Goal: Transaction & Acquisition: Download file/media

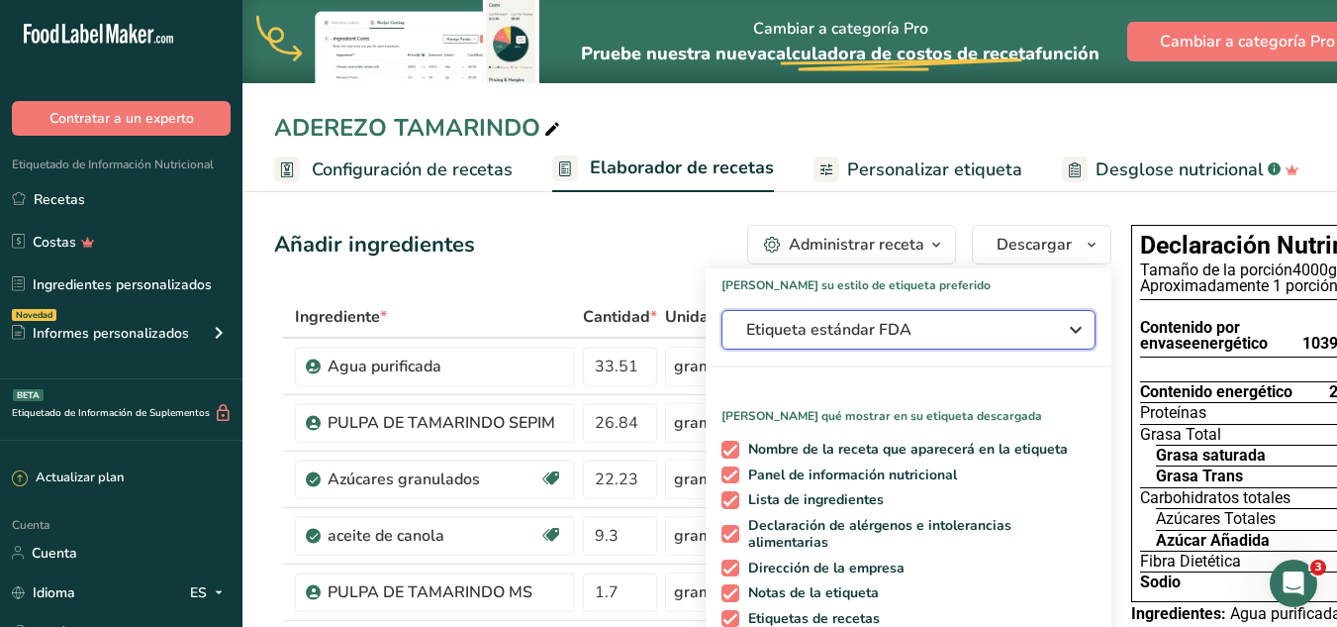
click at [1064, 328] on icon "button" at bounding box center [1076, 330] width 24 height 36
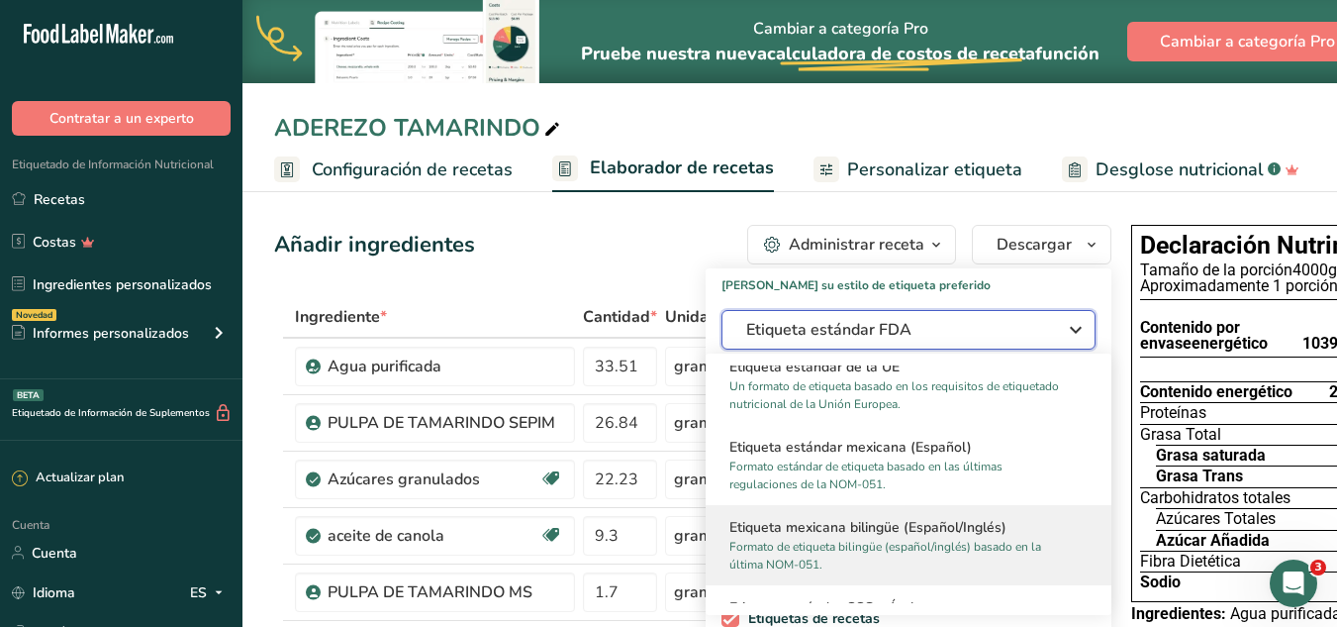
scroll to position [1188, 0]
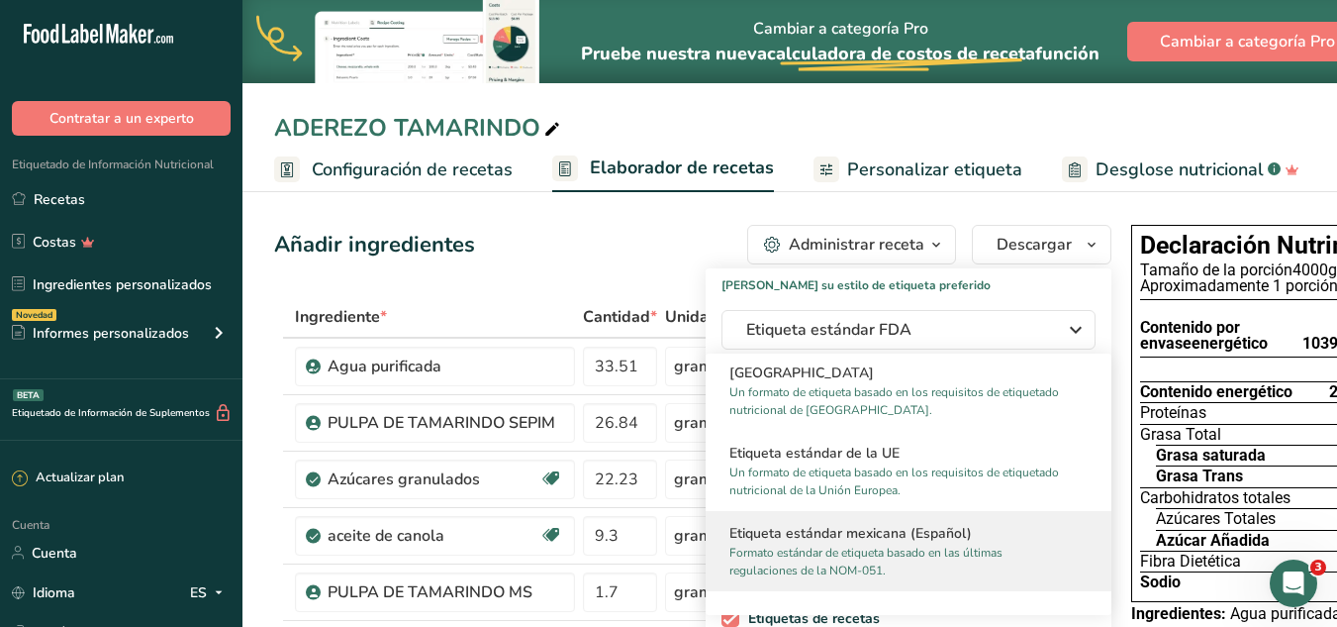
click at [898, 553] on font "Formato estándar de etiqueta basado en las últimas regulaciones de la NOM-051." at bounding box center [865, 561] width 273 height 34
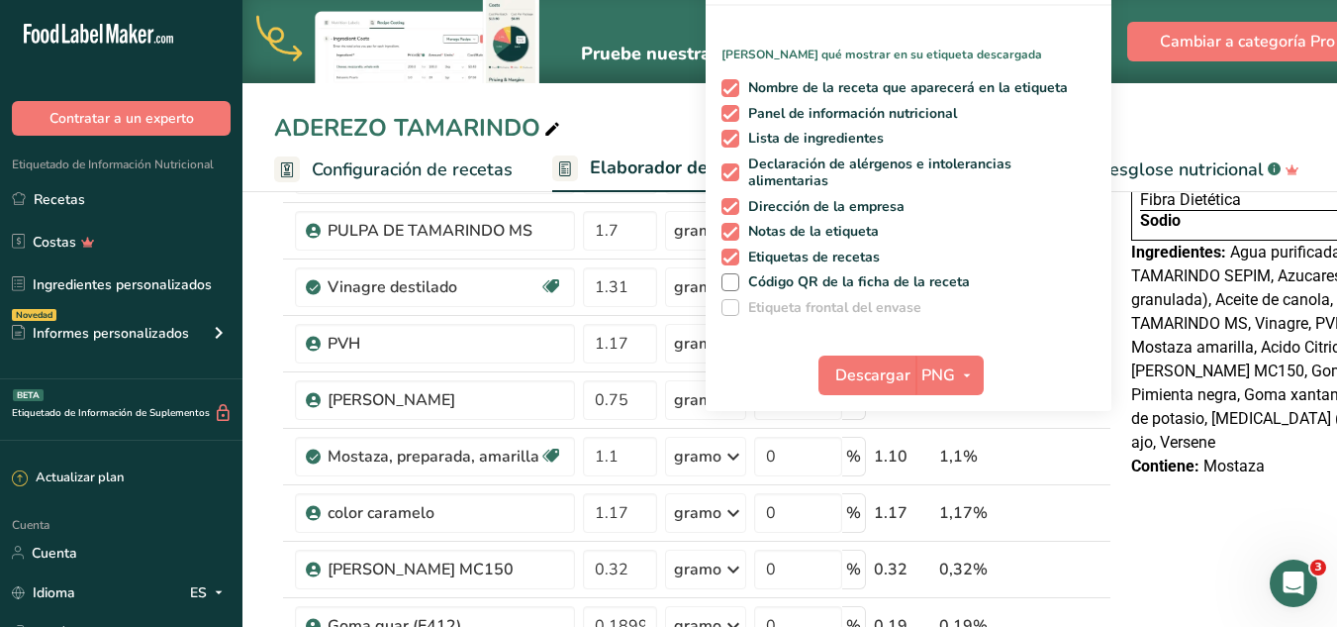
scroll to position [396, 0]
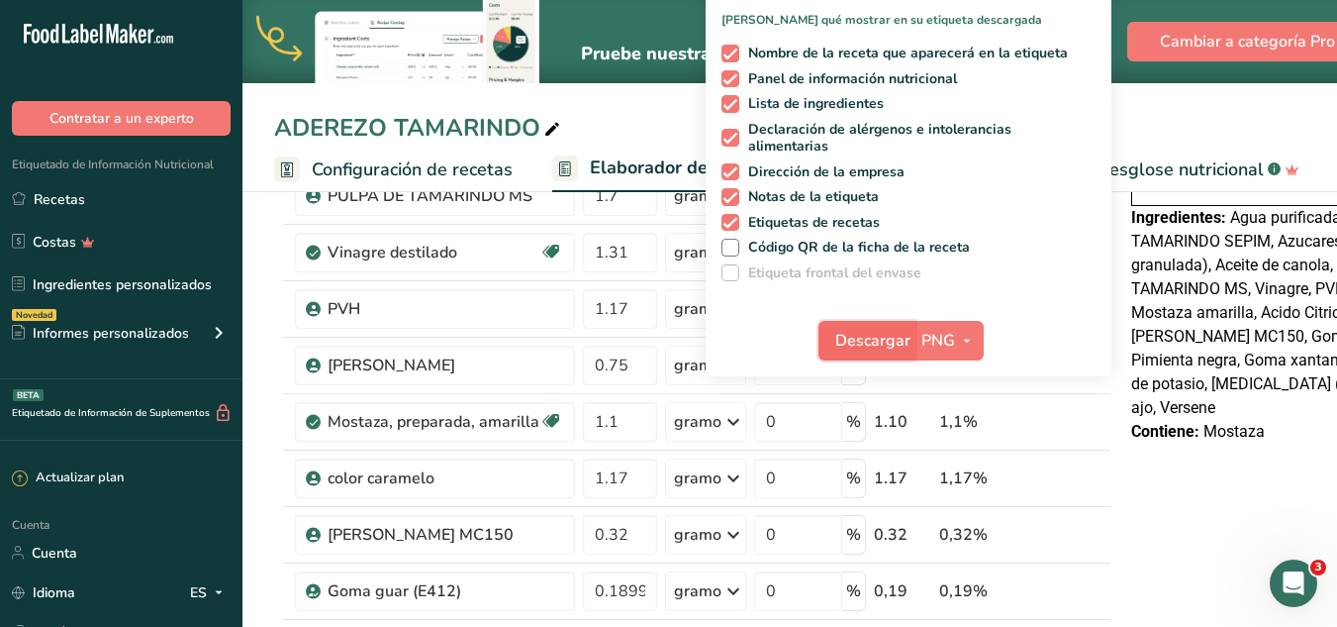
click at [849, 334] on font "Descargar" at bounding box center [872, 341] width 75 height 22
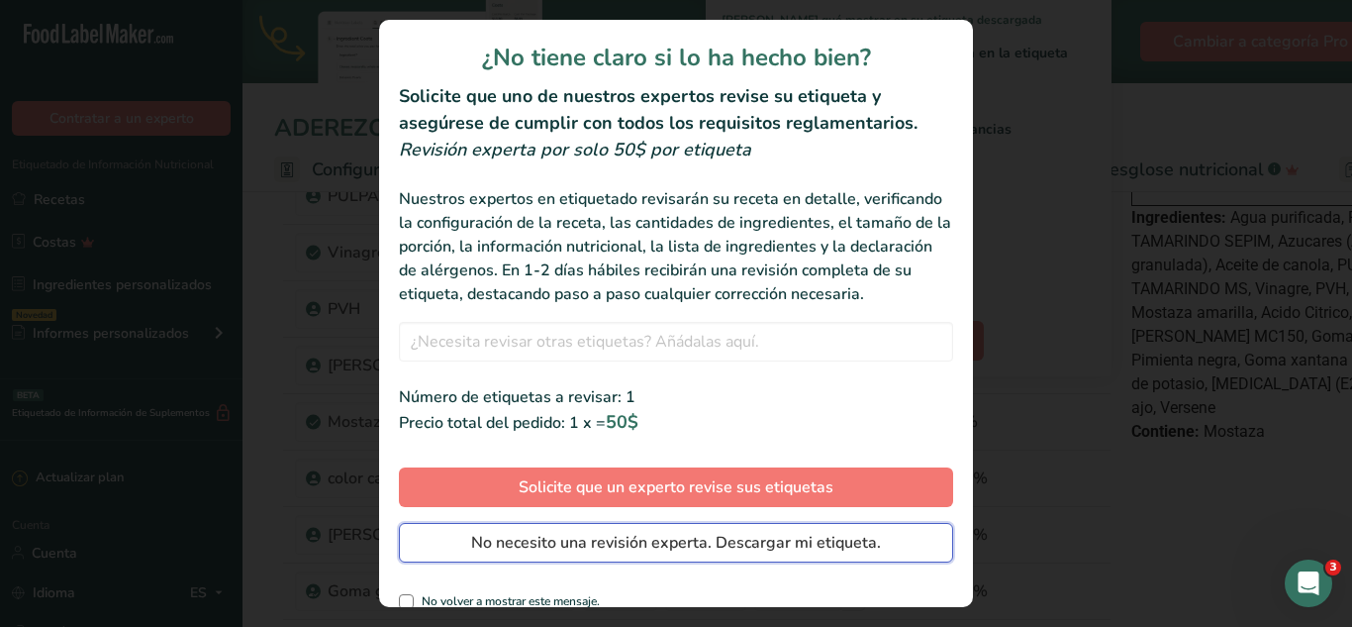
click at [784, 553] on font "No necesito una revisión experta. Descargar mi etiqueta." at bounding box center [676, 543] width 410 height 22
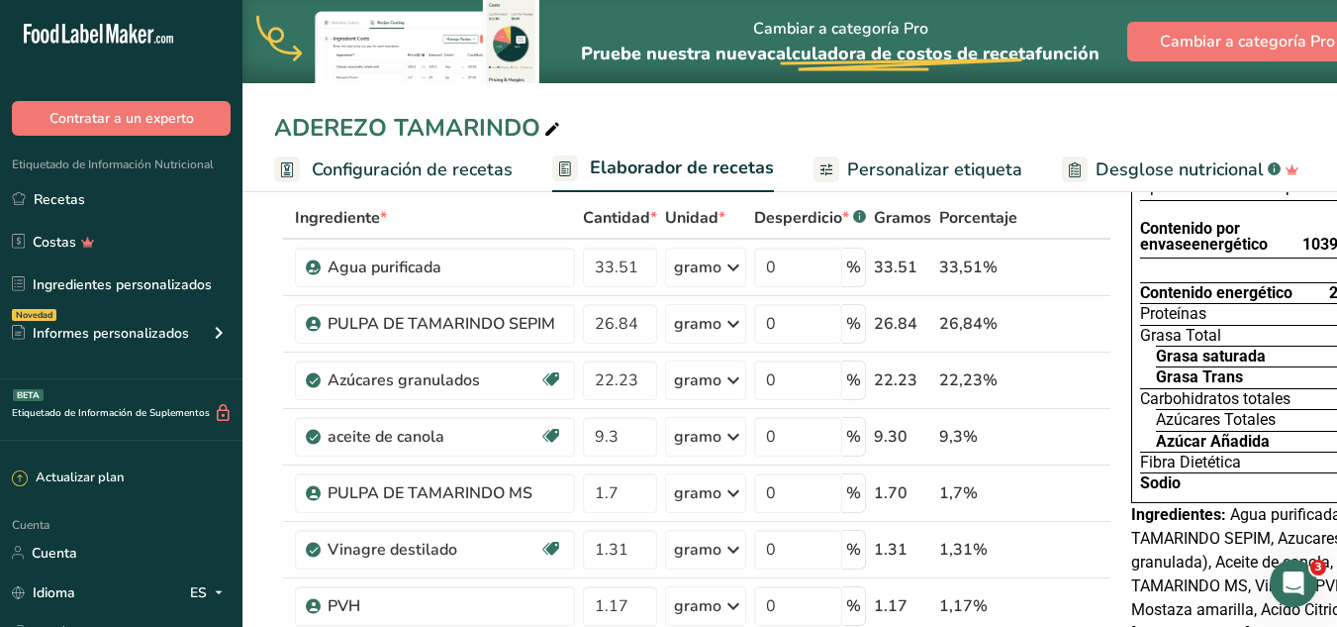
scroll to position [0, 0]
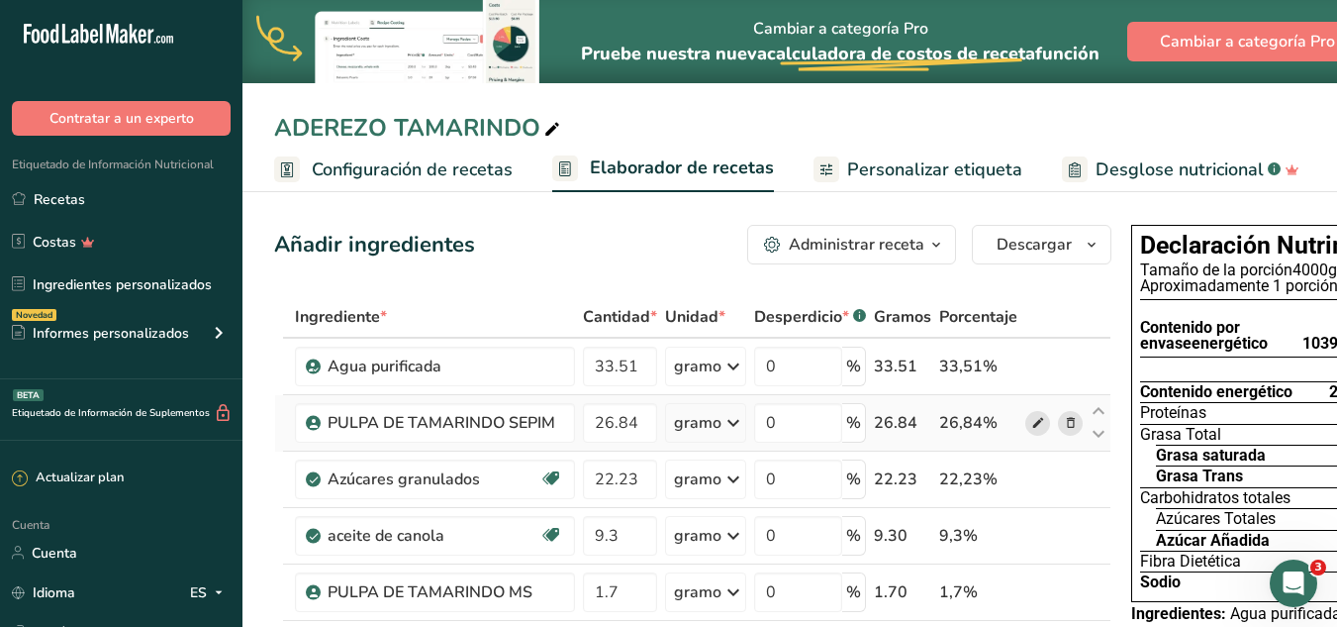
drag, startPoint x: 1217, startPoint y: 468, endPoint x: 1021, endPoint y: 449, distance: 196.9
click at [1193, 396] on font "Contenido energético" at bounding box center [1216, 391] width 152 height 19
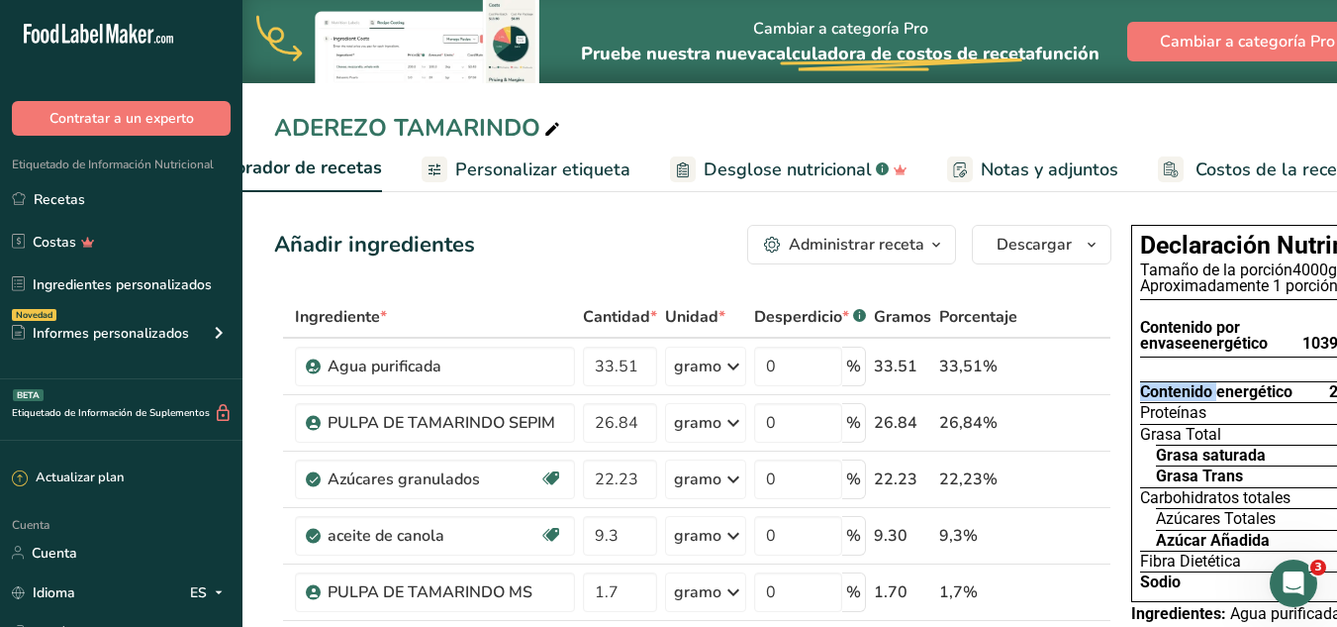
scroll to position [0, 452]
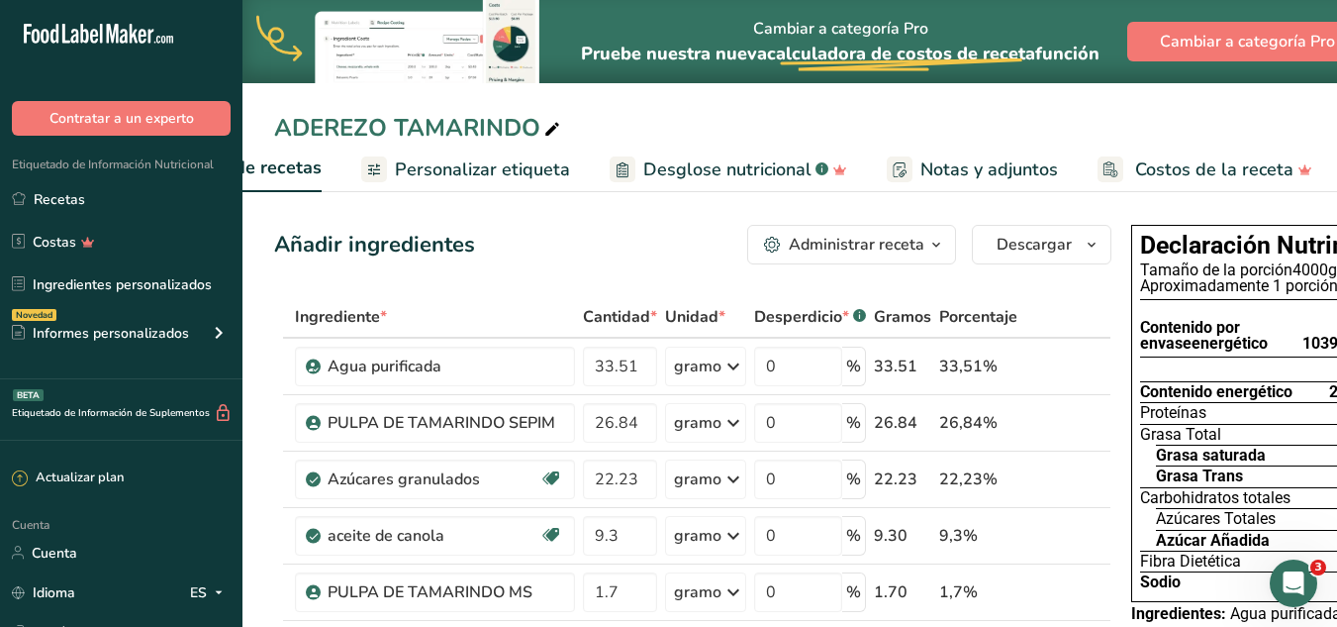
click at [1302, 309] on section "Contenido por envase energético 10390 kcal (43480 kJ)" at bounding box center [1301, 328] width 323 height 57
click at [1244, 361] on section "Por 100 g" at bounding box center [1301, 369] width 323 height 24
click at [1056, 249] on font "Descargar" at bounding box center [1034, 245] width 75 height 22
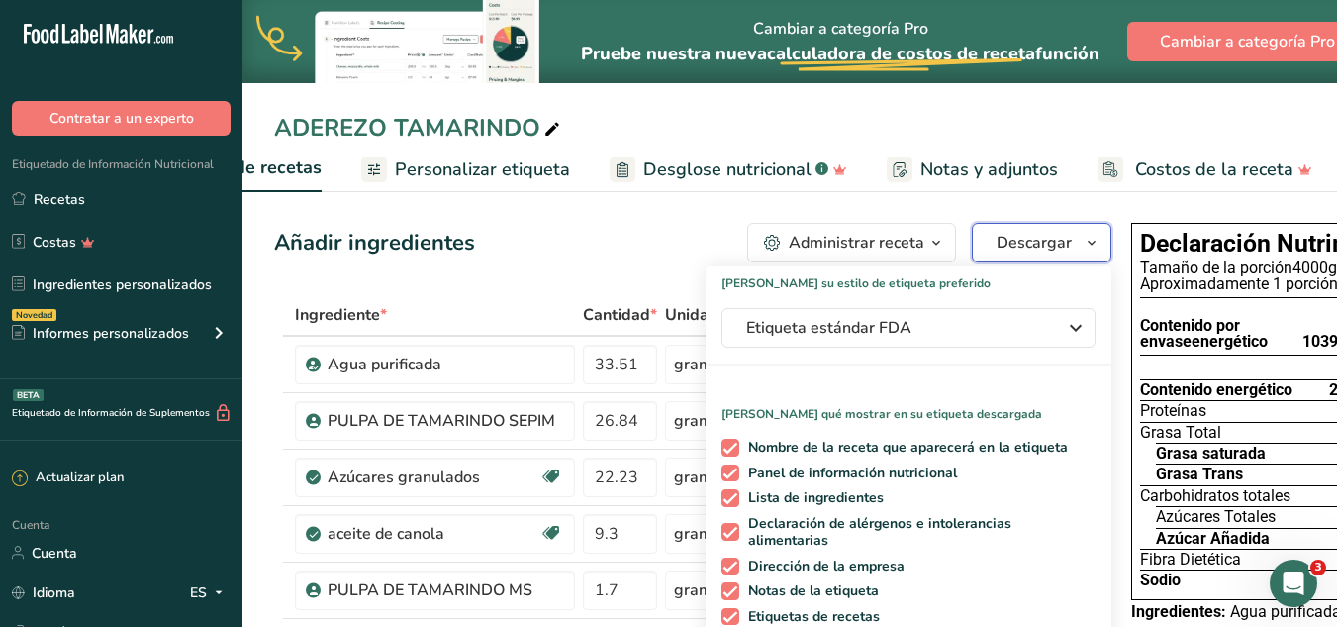
scroll to position [99, 0]
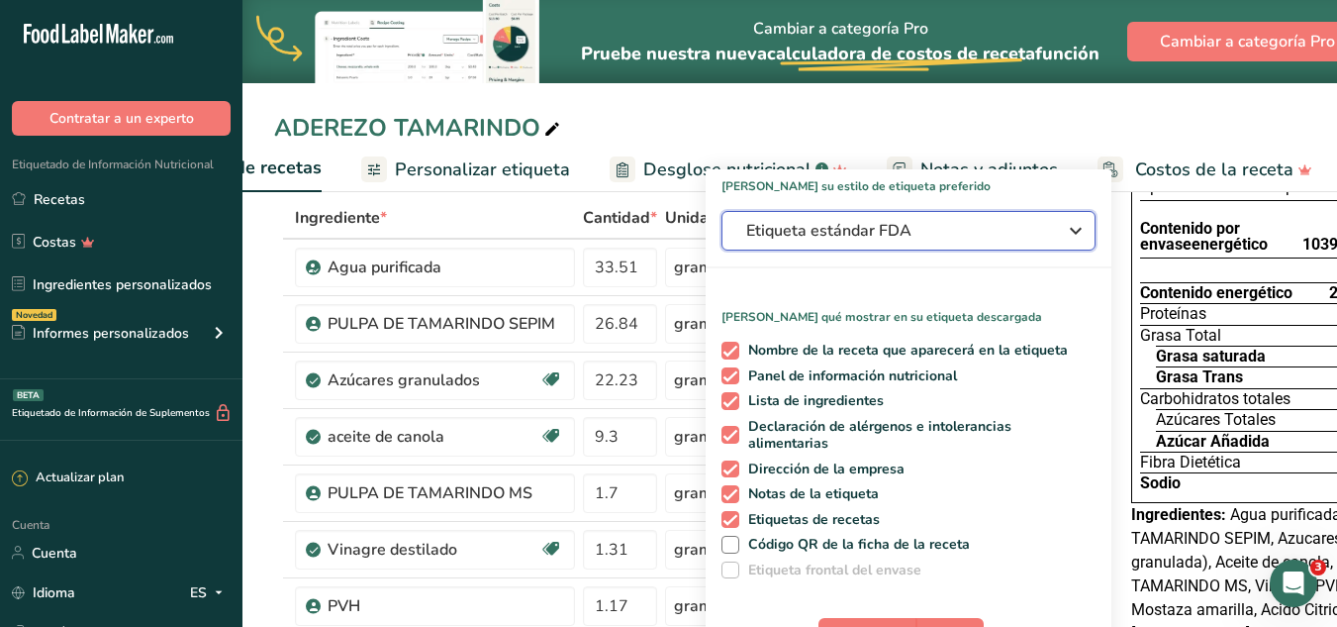
click at [1064, 224] on icon "button" at bounding box center [1076, 231] width 24 height 36
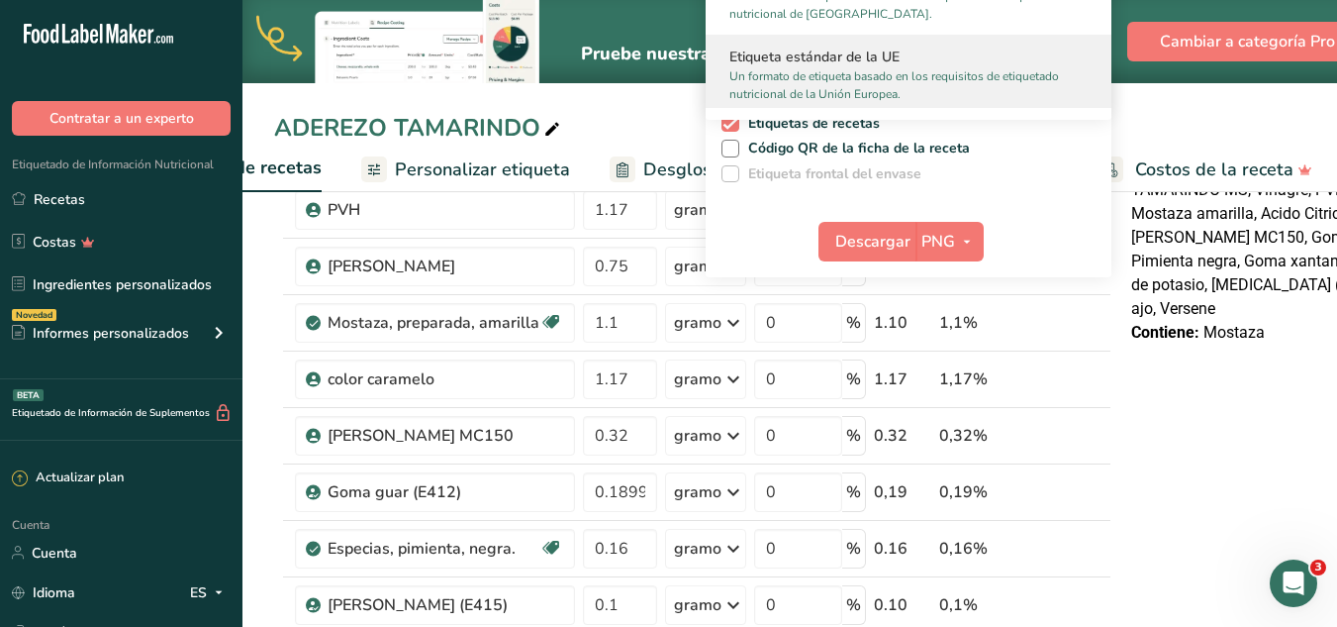
scroll to position [1188, 0]
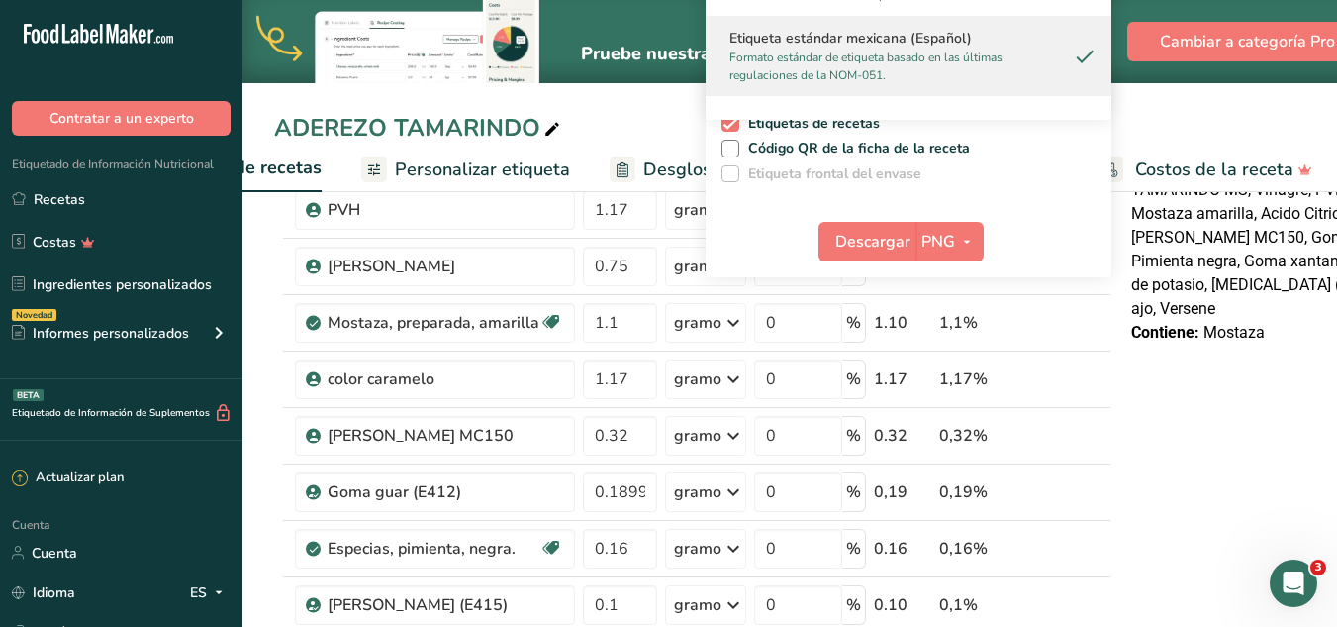
click at [942, 51] on font "Formato estándar de etiqueta basado en las últimas regulaciones de la NOM-051." at bounding box center [865, 66] width 273 height 34
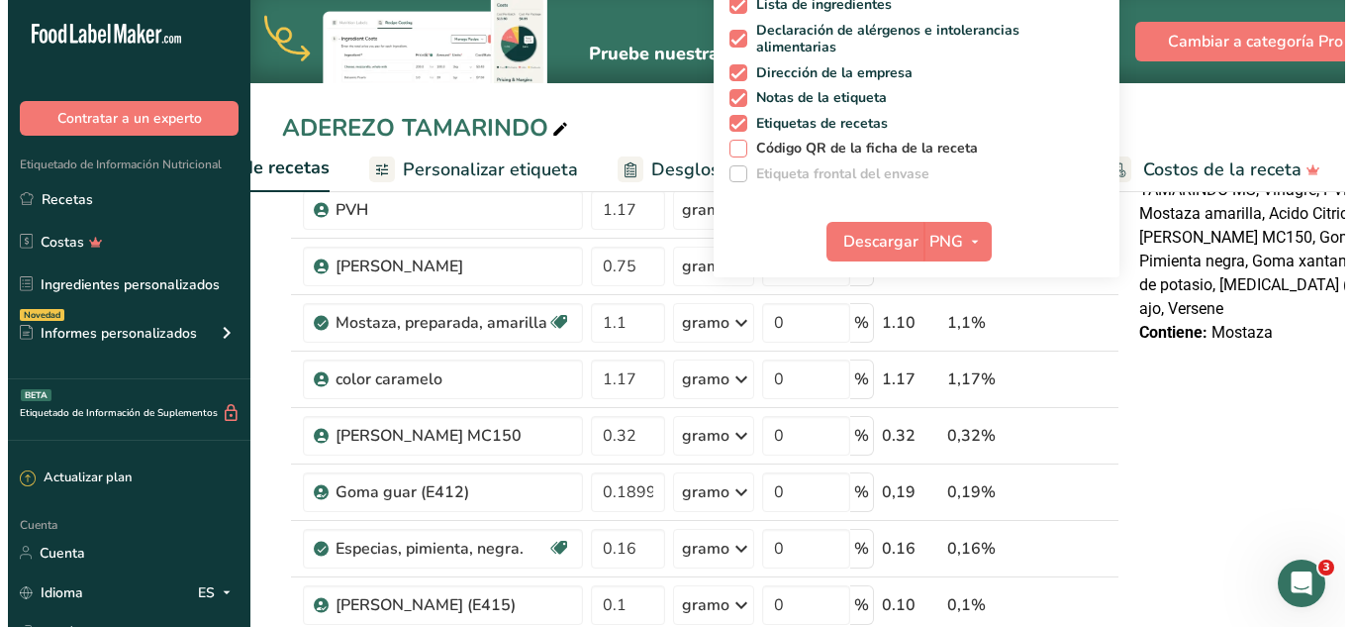
scroll to position [396, 0]
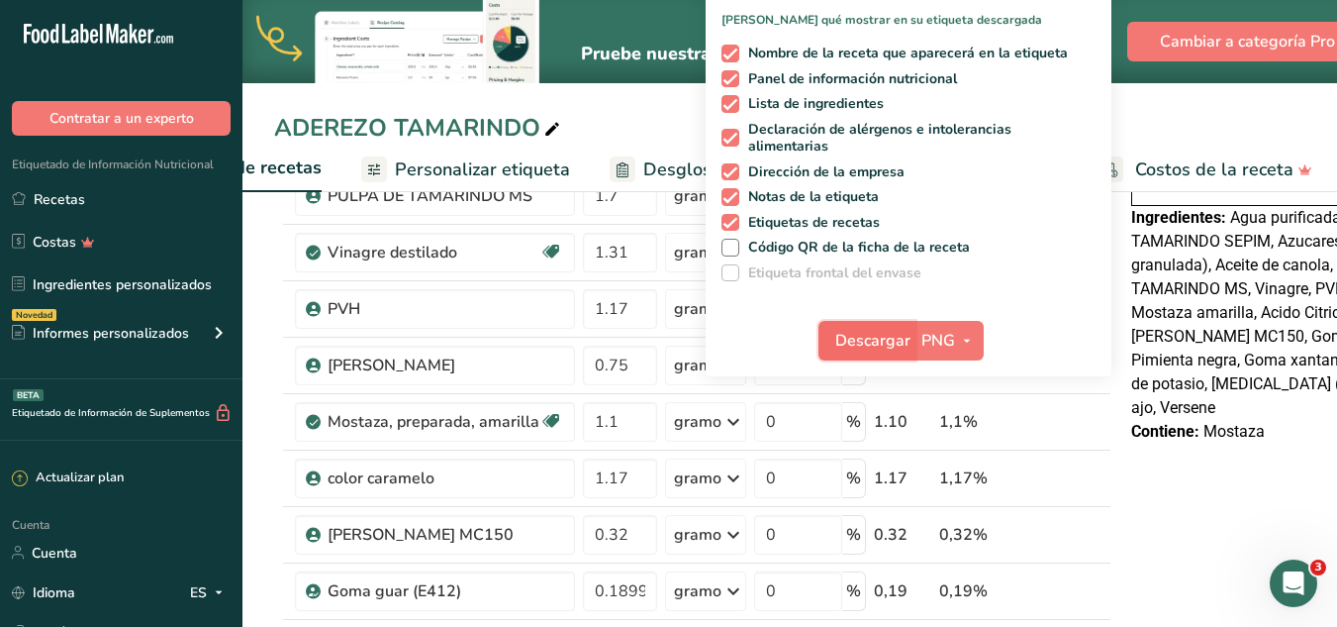
click at [855, 338] on font "Descargar" at bounding box center [872, 341] width 75 height 22
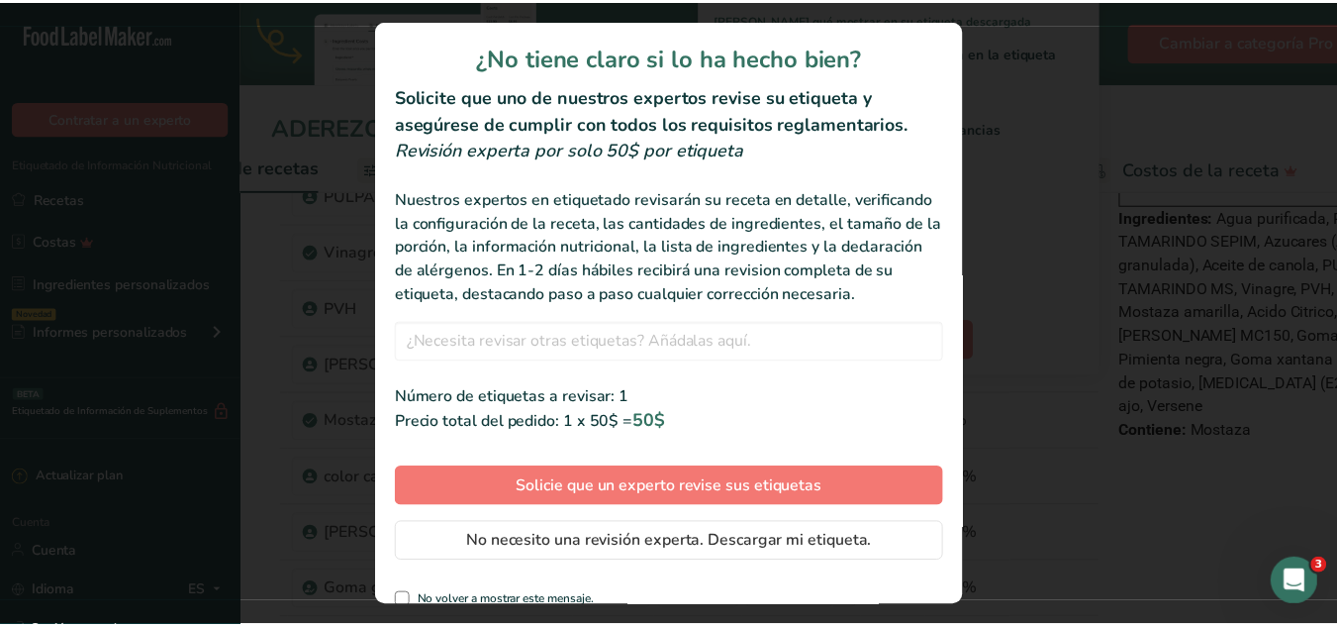
scroll to position [0, 437]
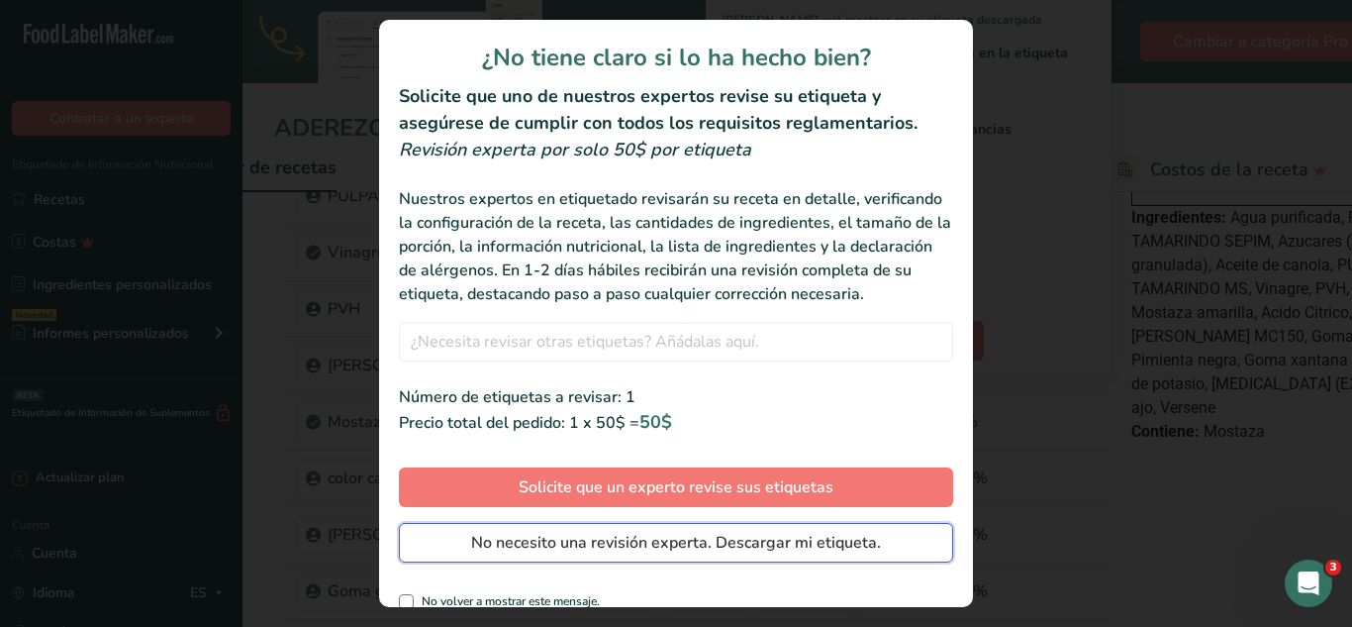
click at [705, 554] on span "No necesito una revisión experta. Descargar mi etiqueta." at bounding box center [676, 543] width 410 height 24
